Goal: Book appointment/travel/reservation

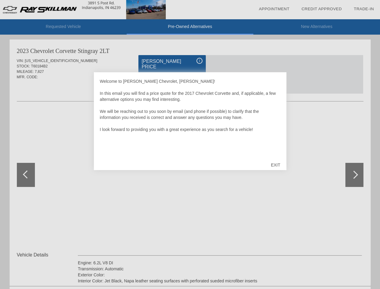
click at [274, 9] on link "Appointment" at bounding box center [274, 9] width 31 height 5
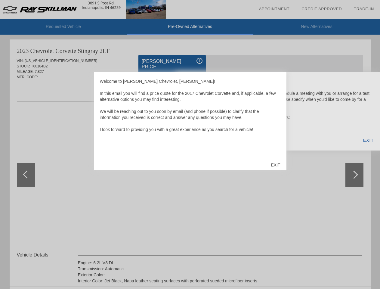
click at [275, 165] on div "EXIT" at bounding box center [275, 165] width 21 height 18
